Goal: Information Seeking & Learning: Understand process/instructions

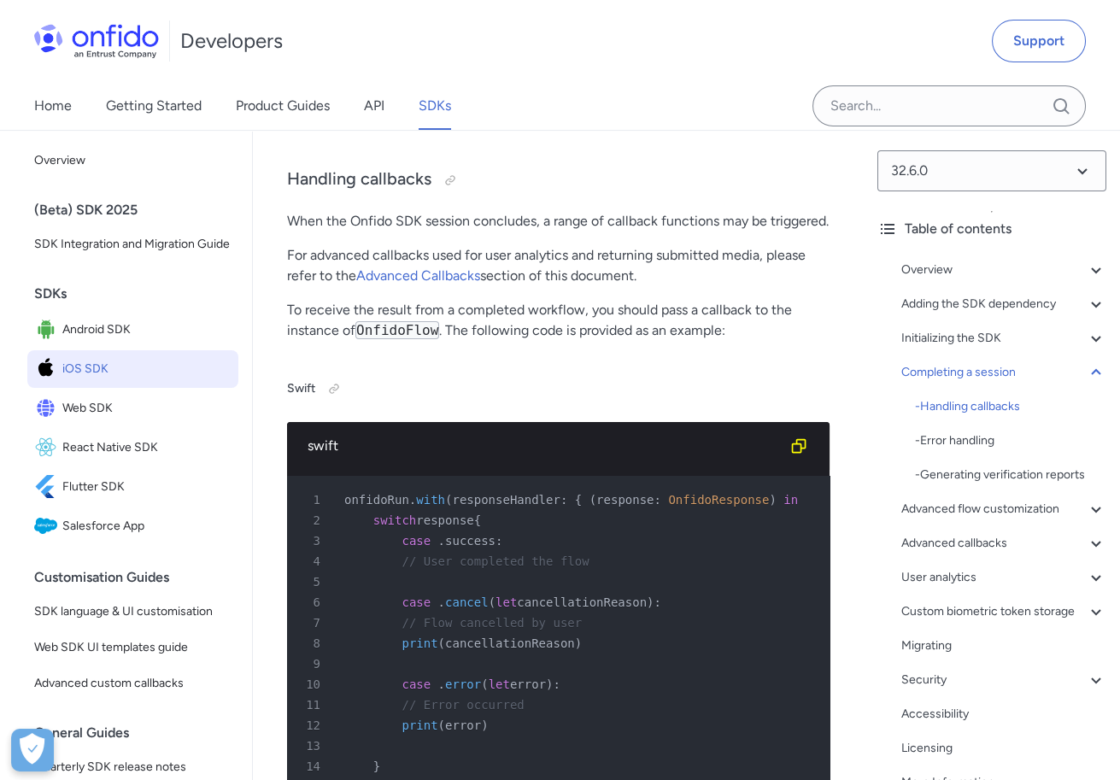
scroll to position [13218, 0]
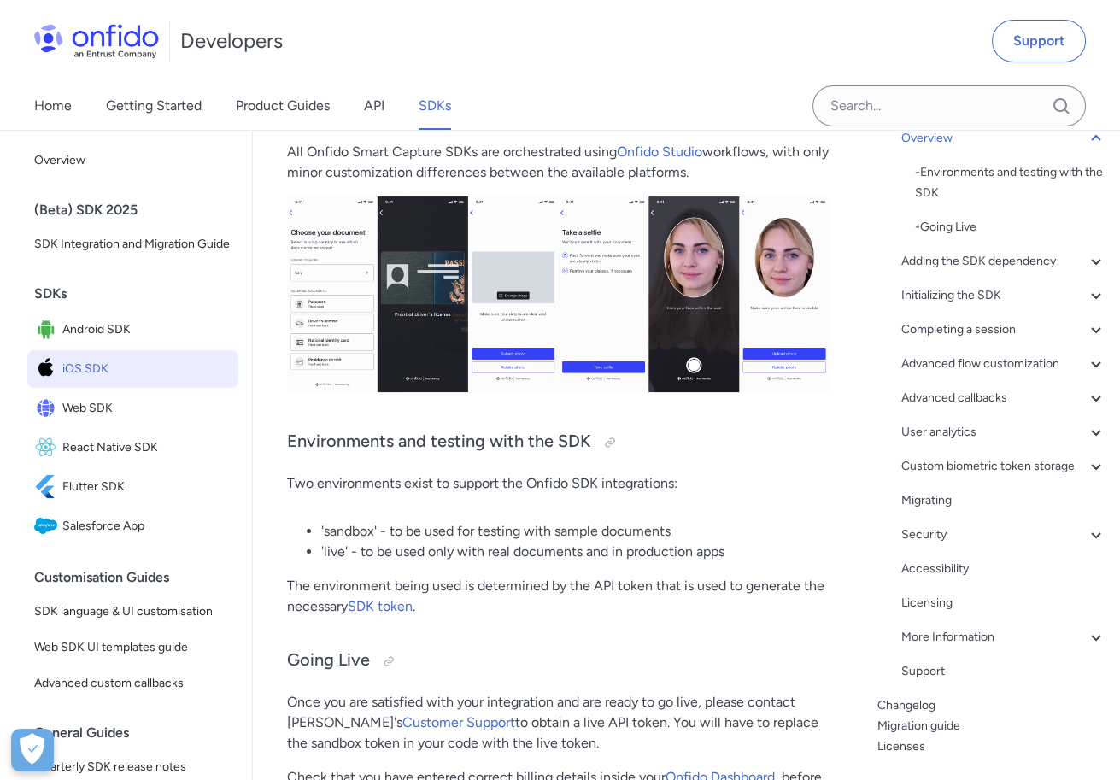
scroll to position [532, 0]
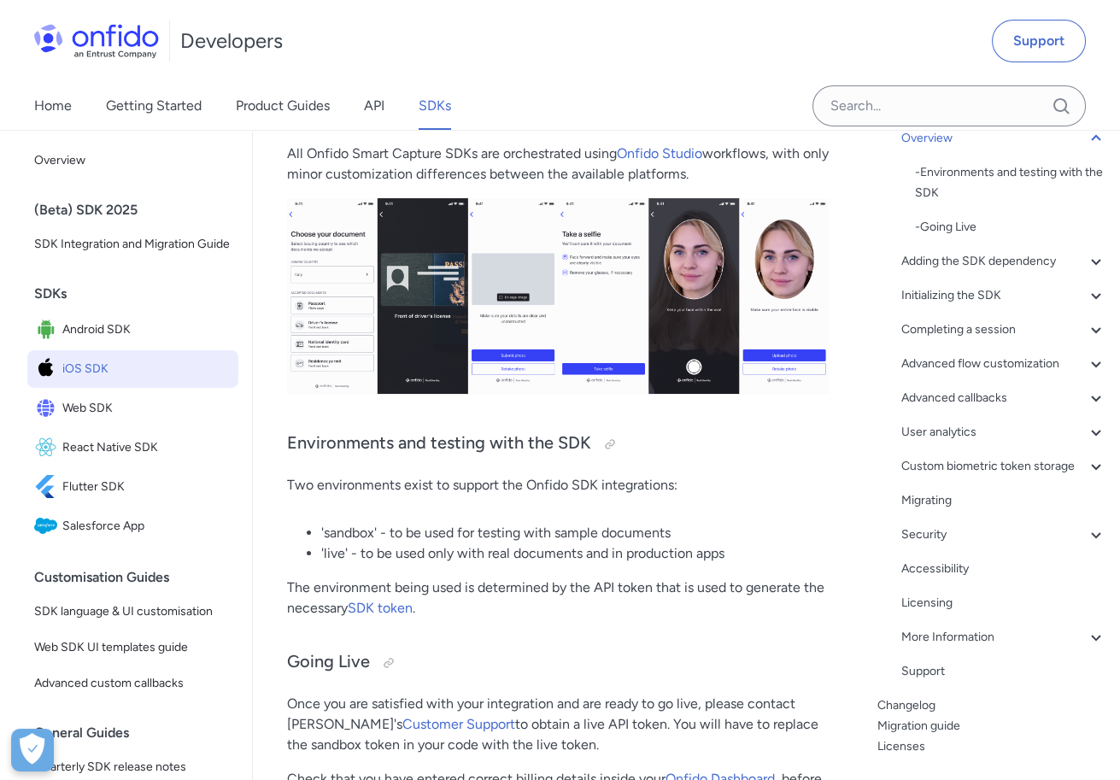
click at [591, 263] on img at bounding box center [558, 296] width 542 height 196
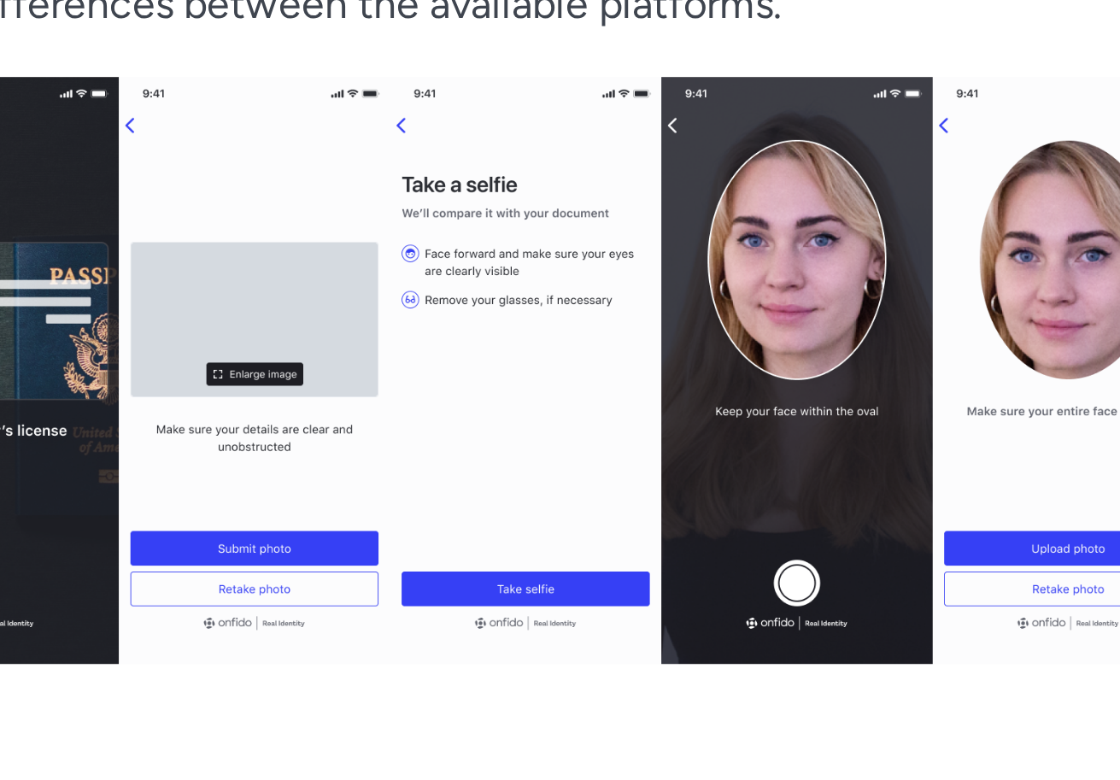
scroll to position [0, 59]
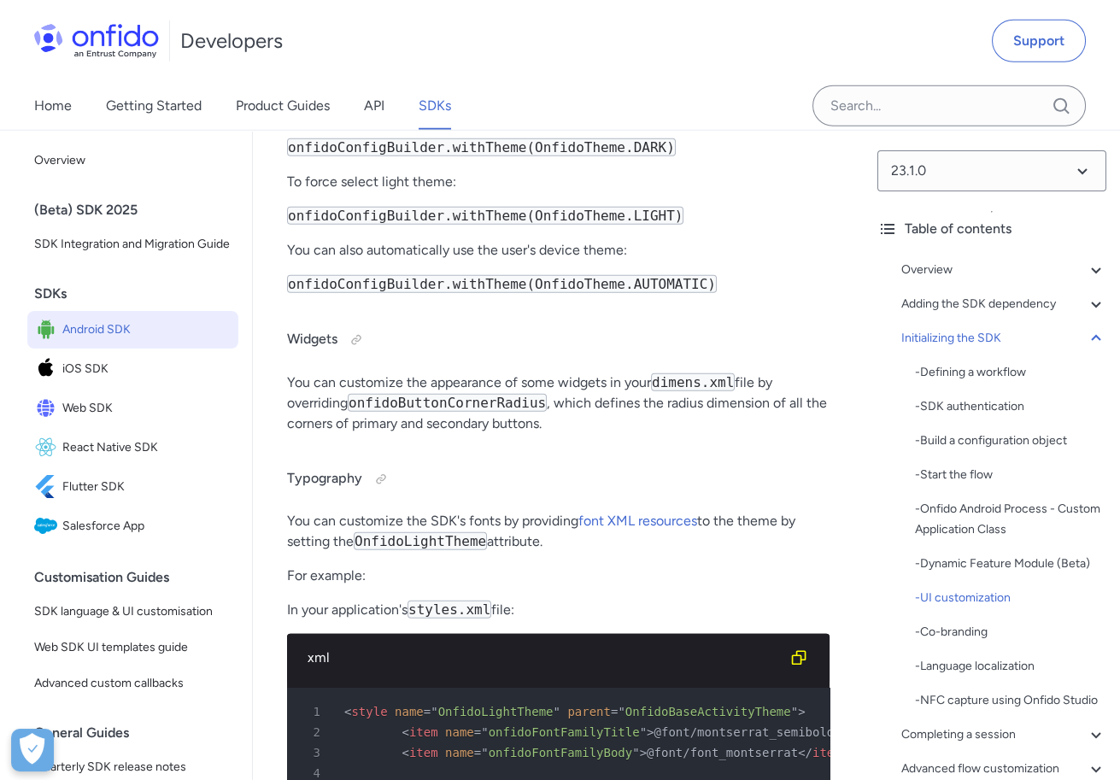
scroll to position [8744, 0]
